Goal: Find specific page/section: Find specific page/section

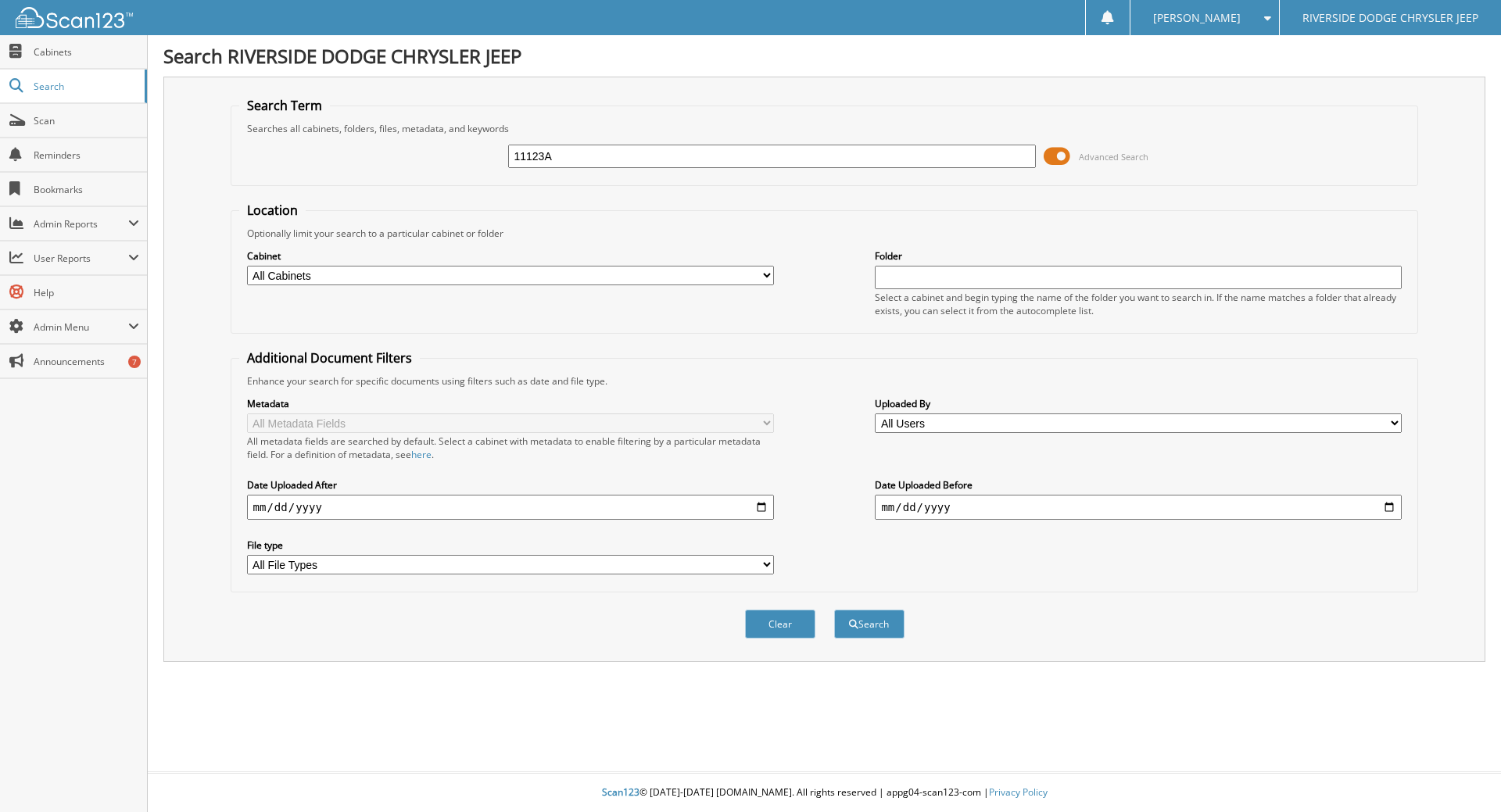
type input "11123A"
click at [892, 619] on button "Search" at bounding box center [870, 624] width 71 height 29
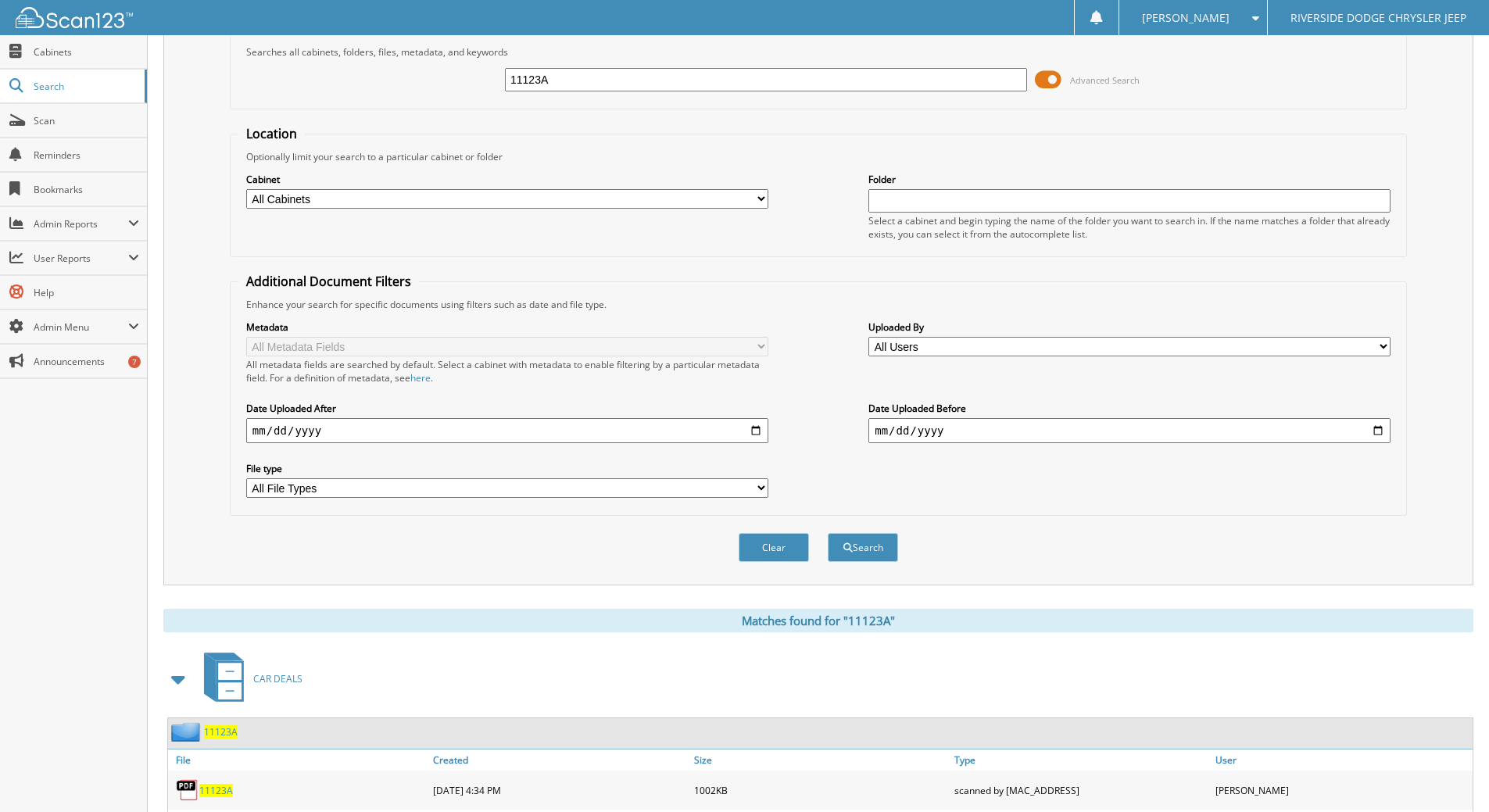
scroll to position [234, 0]
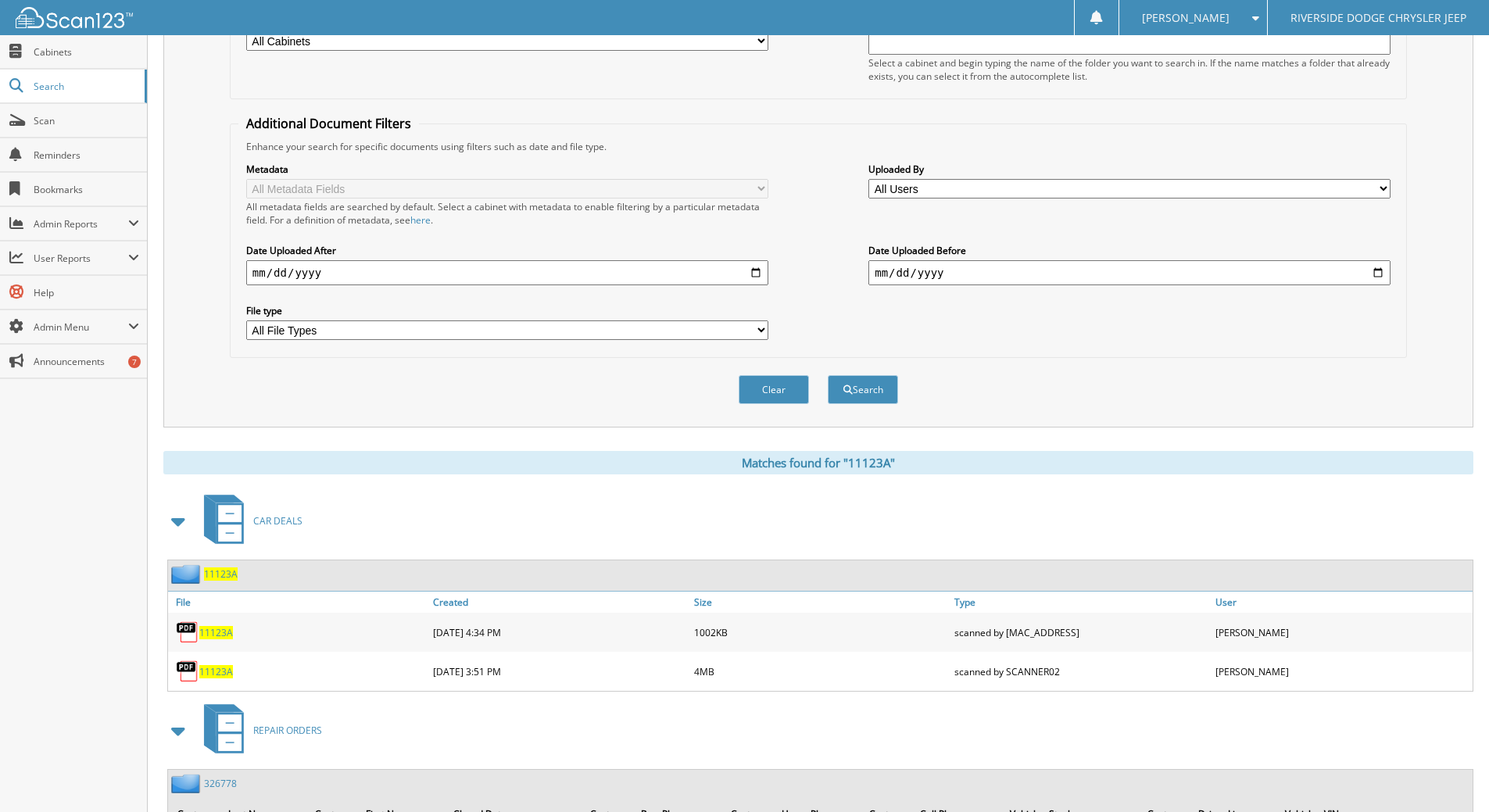
click at [225, 634] on span "11123A" at bounding box center [216, 632] width 34 height 13
